Goal: Information Seeking & Learning: Learn about a topic

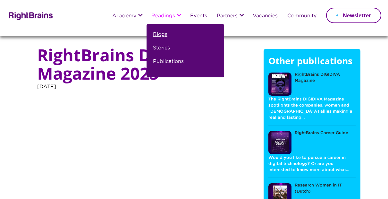
click at [161, 35] on link "Blogs" at bounding box center [160, 36] width 14 height 13
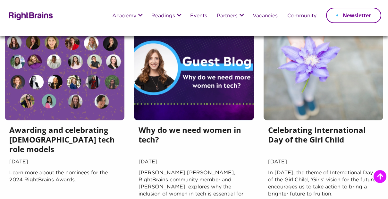
scroll to position [497, 0]
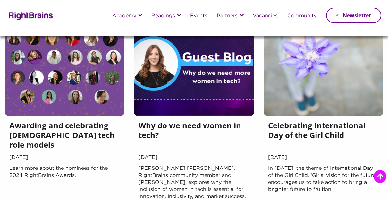
click at [169, 126] on h5 "Why do we need women in tech?" at bounding box center [193, 136] width 111 height 32
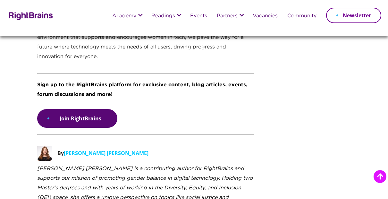
scroll to position [1657, 0]
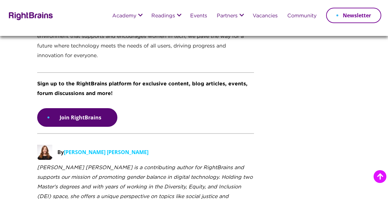
drag, startPoint x: 138, startPoint y: 101, endPoint x: 64, endPoint y: 104, distance: 74.1
click at [64, 144] on div "By [PERSON_NAME] [PERSON_NAME]" at bounding box center [145, 153] width 217 height 18
copy p "Milica van Leeuwen Bobic"
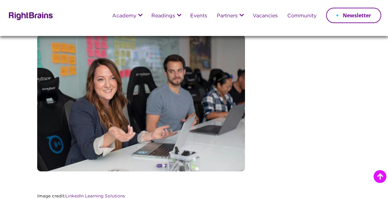
scroll to position [749, 0]
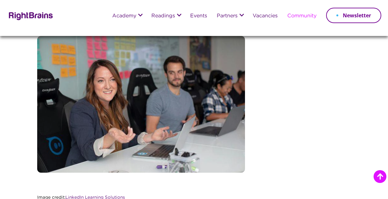
click at [306, 15] on link "Community" at bounding box center [301, 15] width 29 height 5
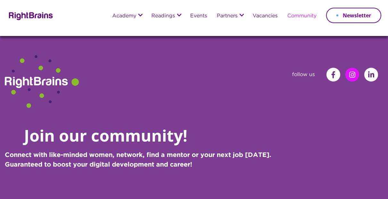
click at [353, 72] on icon at bounding box center [352, 74] width 6 height 7
